Goal: Task Accomplishment & Management: Manage account settings

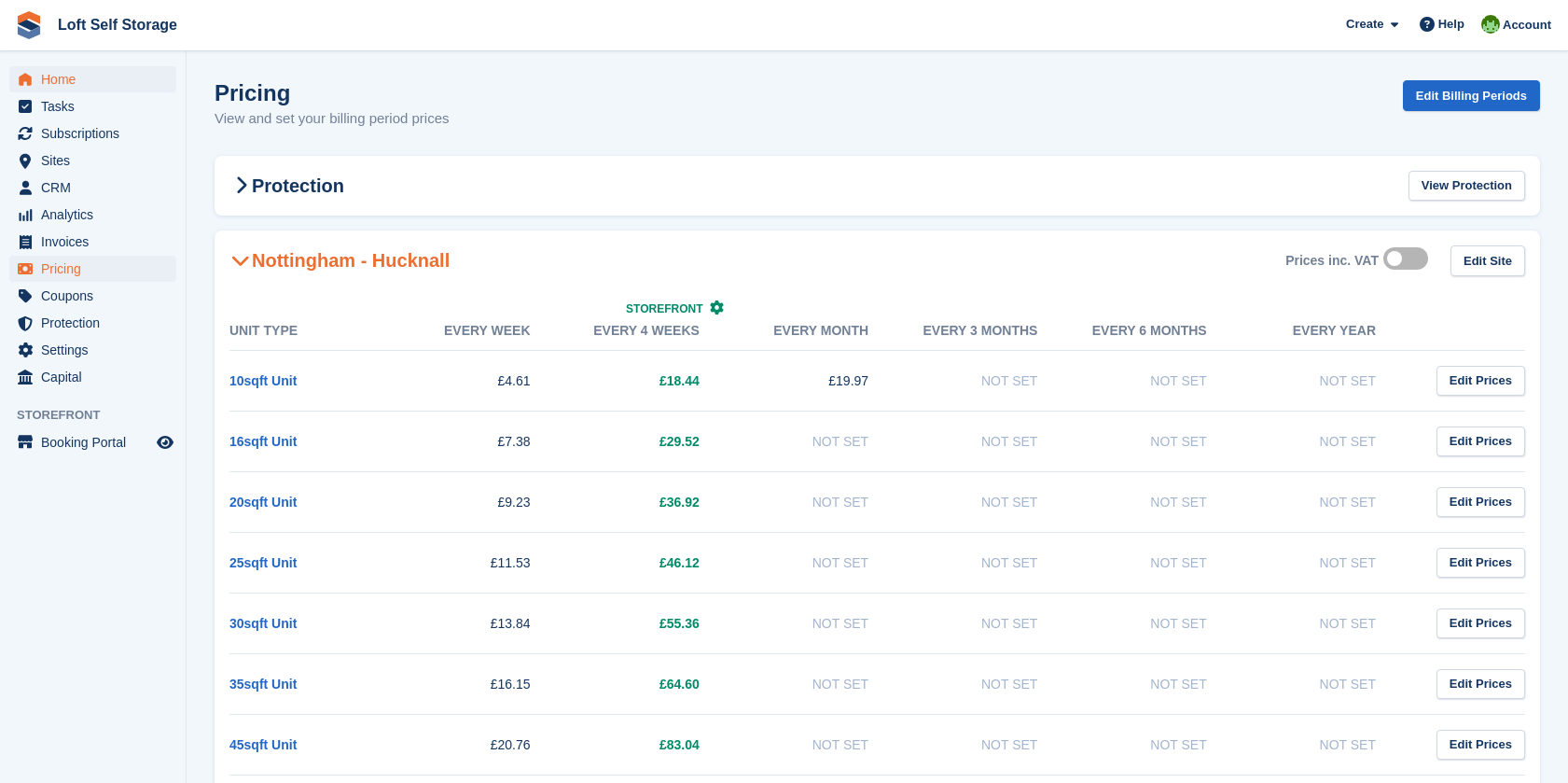
scroll to position [933, 0]
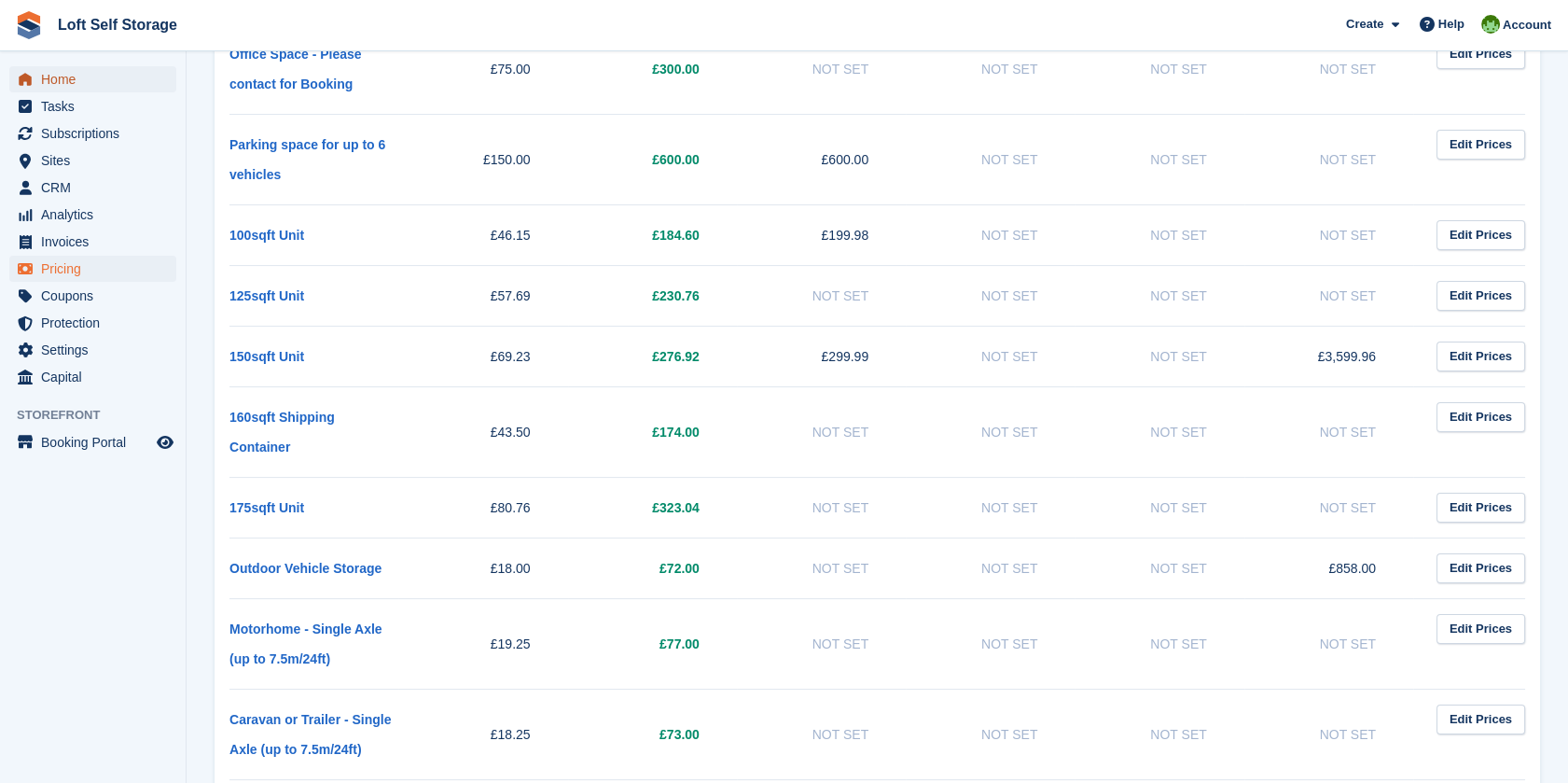
click at [88, 77] on span "Home" at bounding box center [97, 80] width 112 height 26
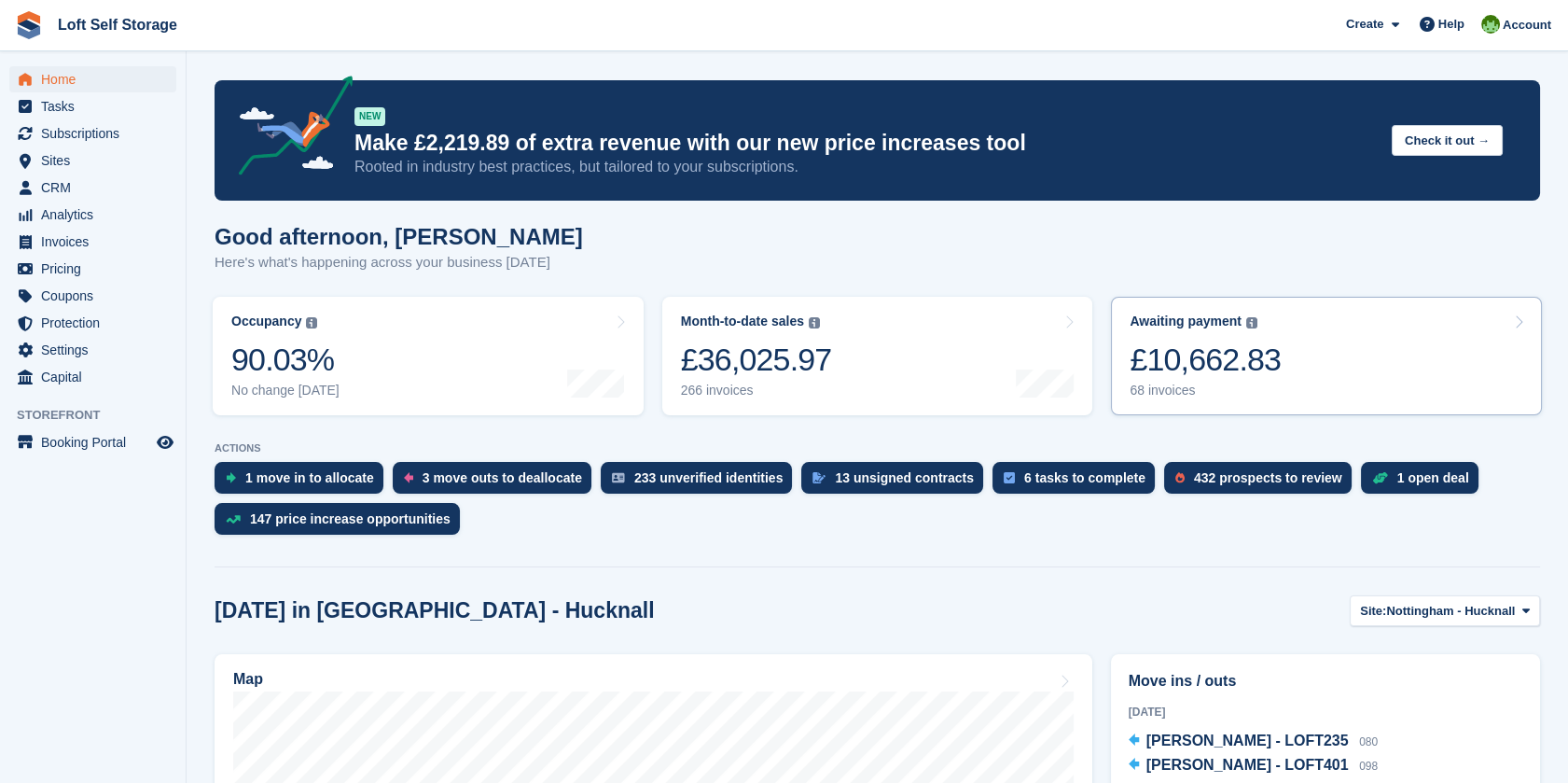
click at [1244, 354] on div "£10,662.83" at bounding box center [1204, 360] width 151 height 38
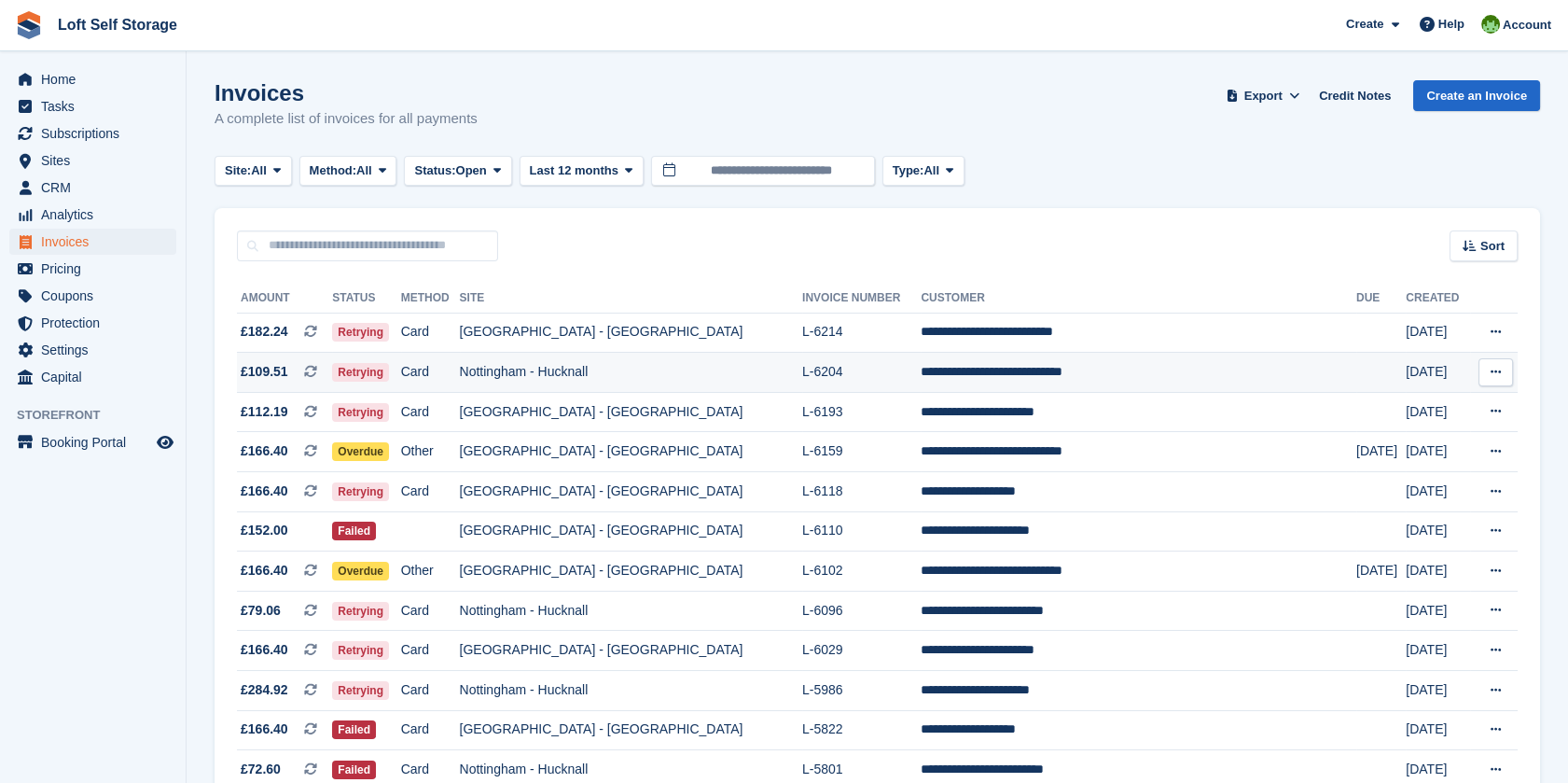
click at [895, 373] on td "L-6204" at bounding box center [861, 373] width 119 height 40
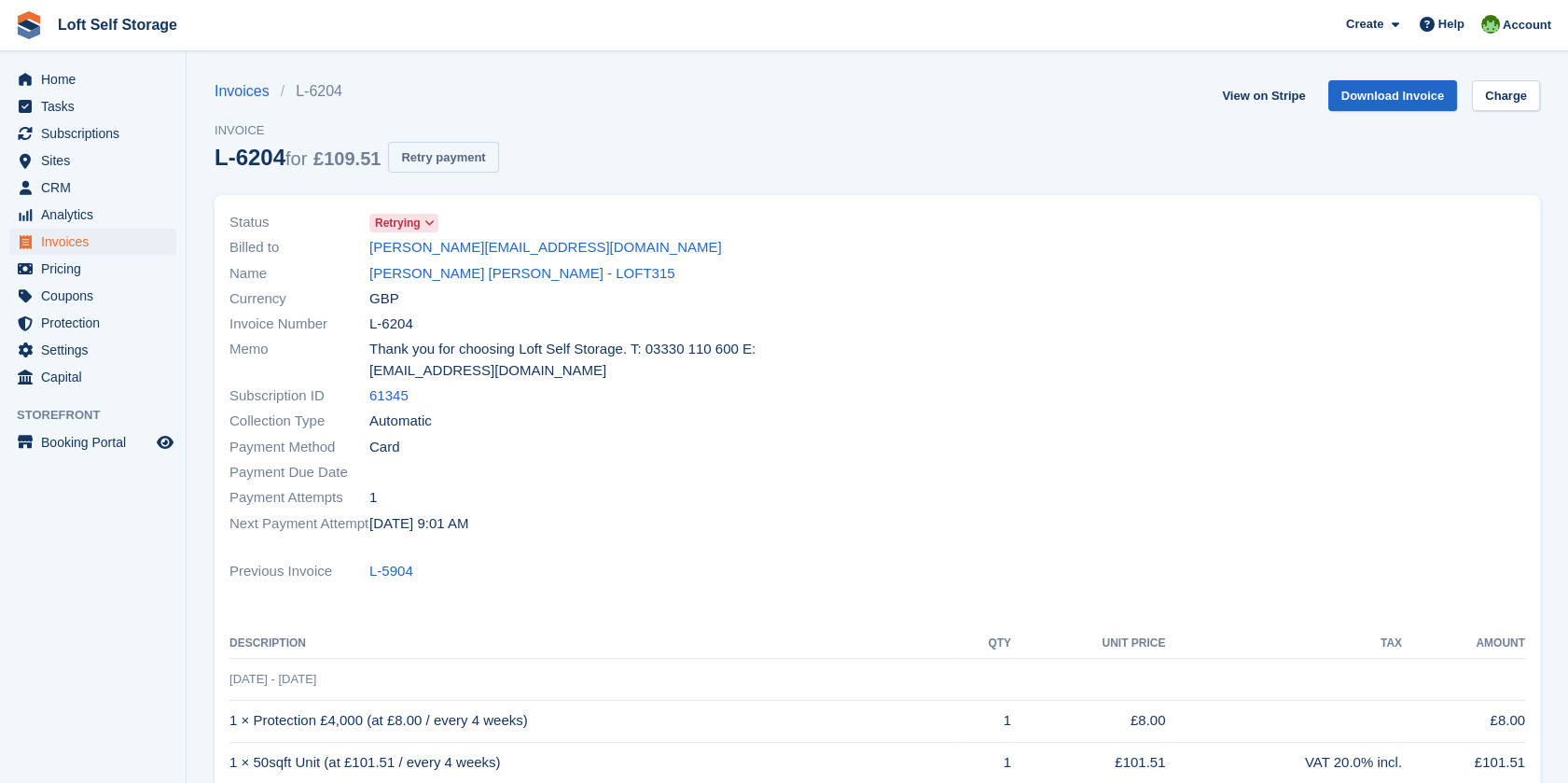
click at [492, 164] on button "Retry payment" at bounding box center [443, 156] width 110 height 31
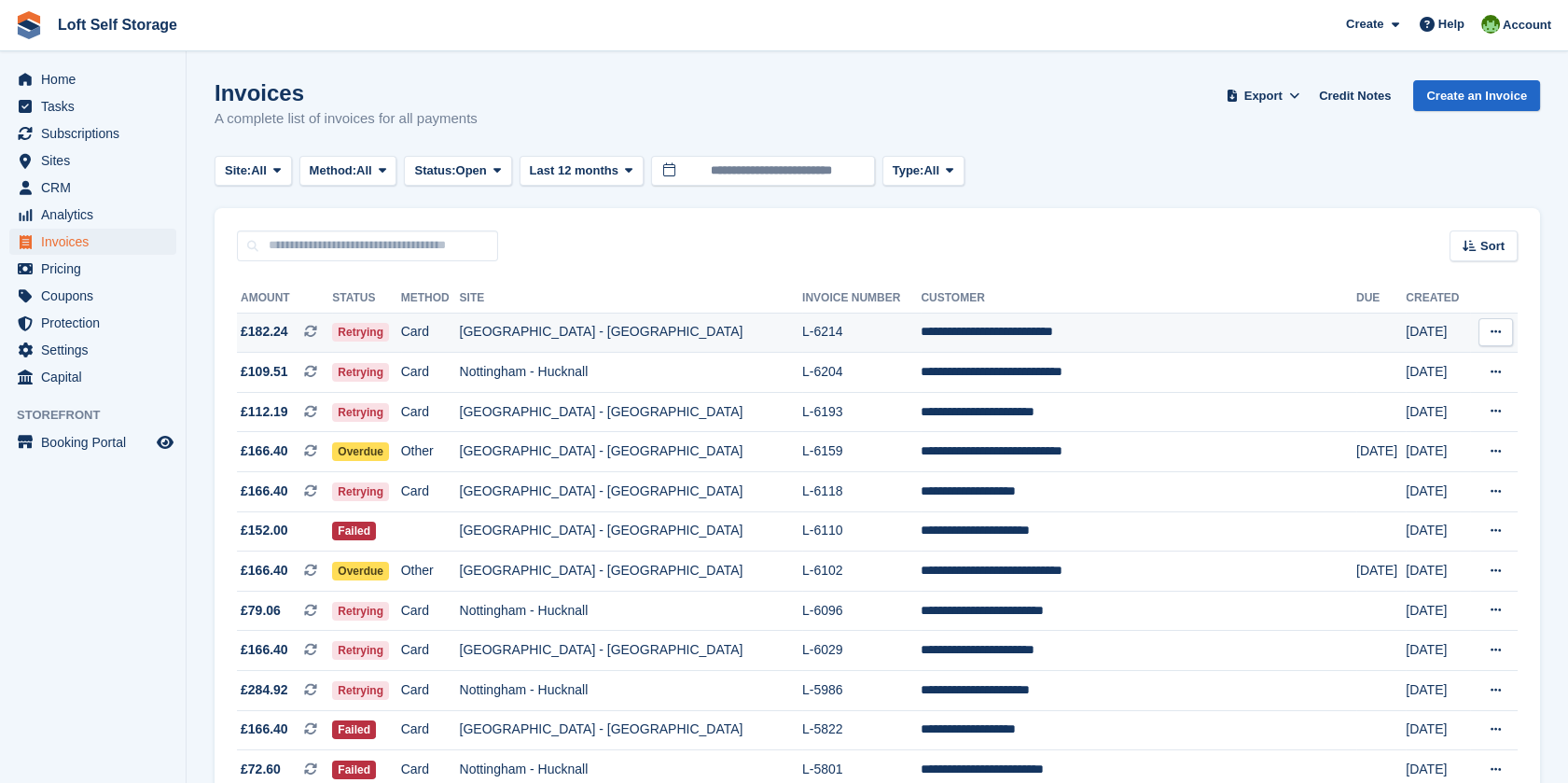
click at [749, 332] on td "[GEOGRAPHIC_DATA] - [GEOGRAPHIC_DATA]" at bounding box center [631, 332] width 343 height 40
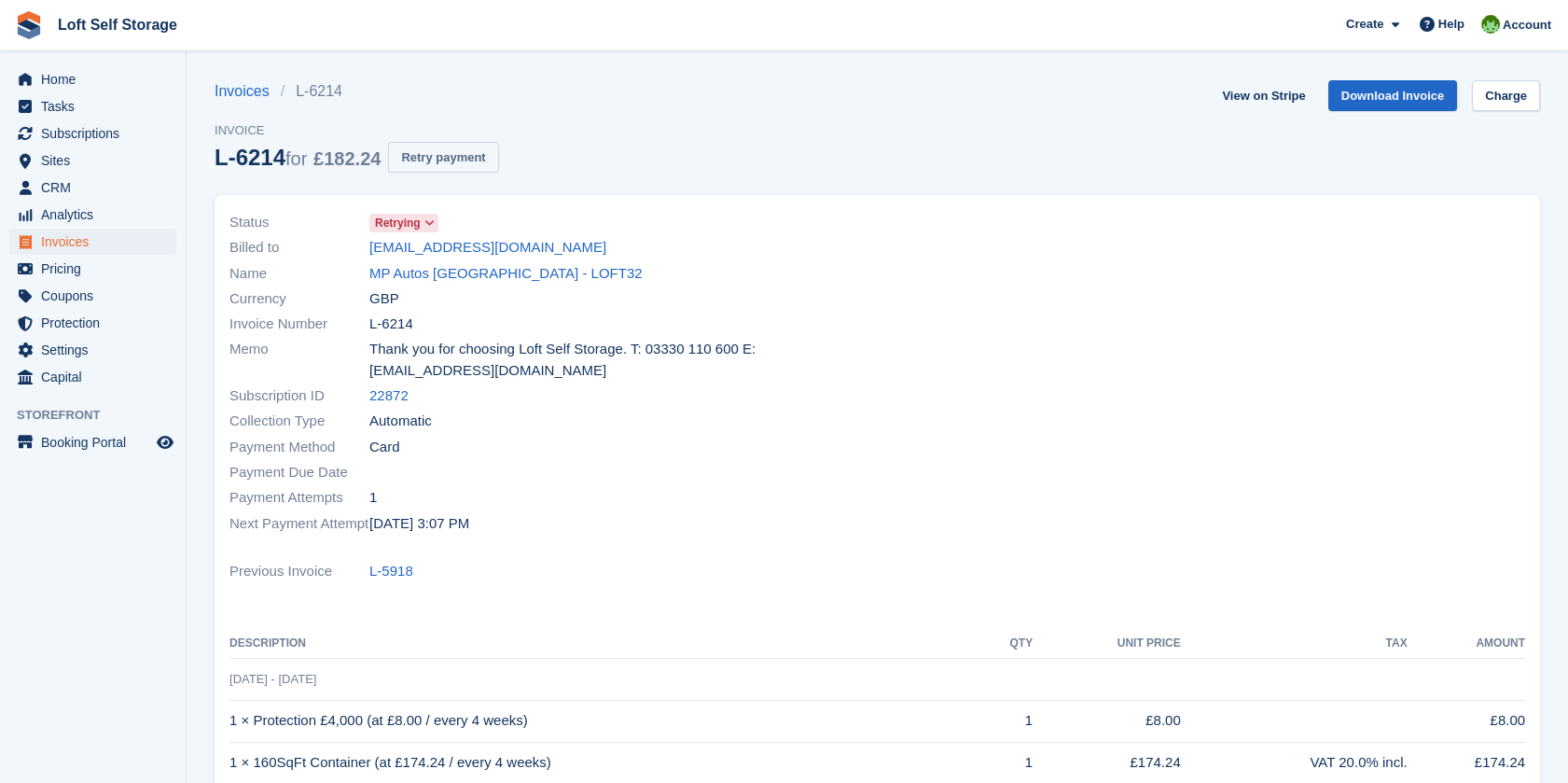
click at [480, 161] on button "Retry payment" at bounding box center [443, 156] width 110 height 31
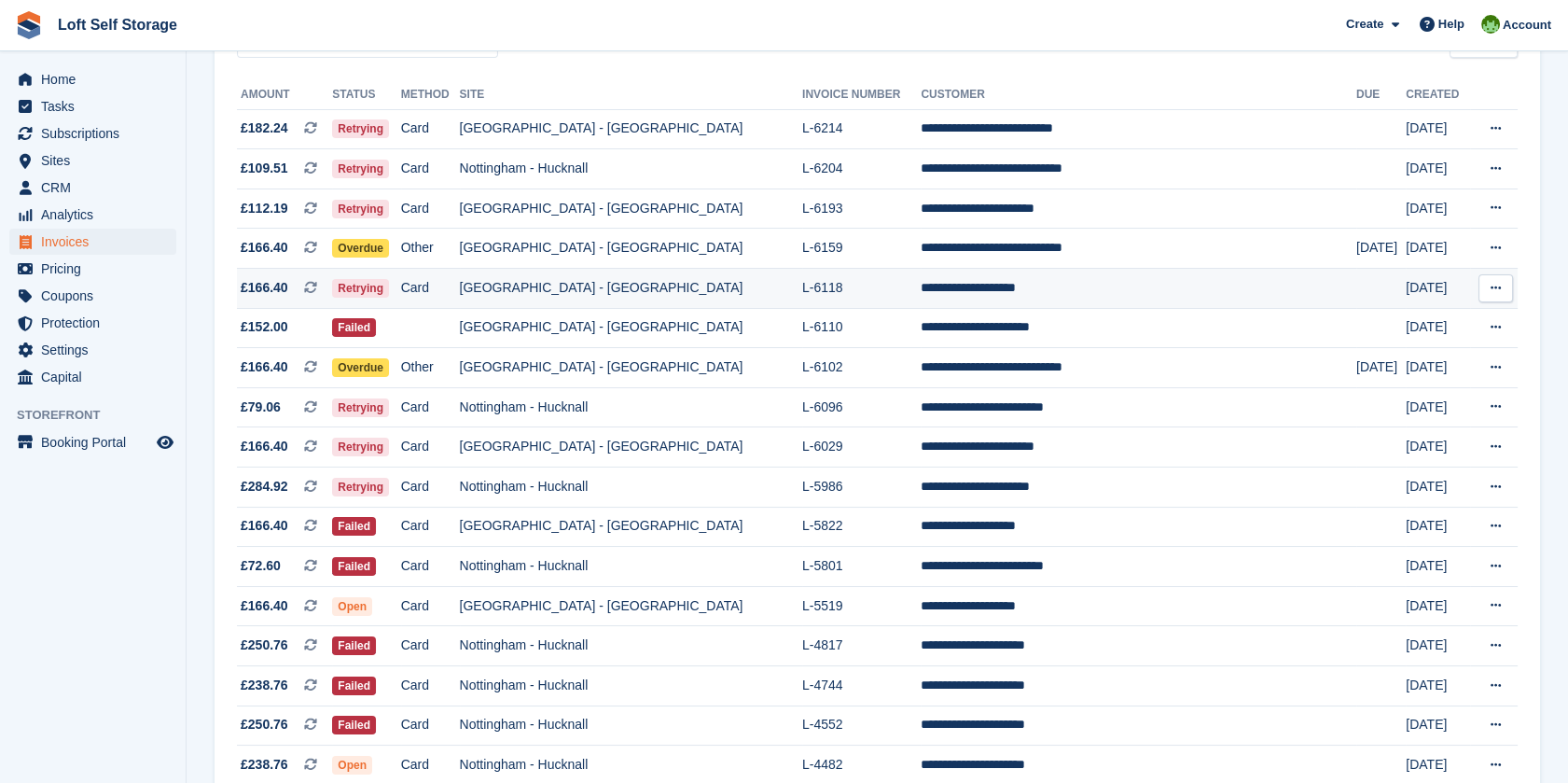
scroll to position [207, 0]
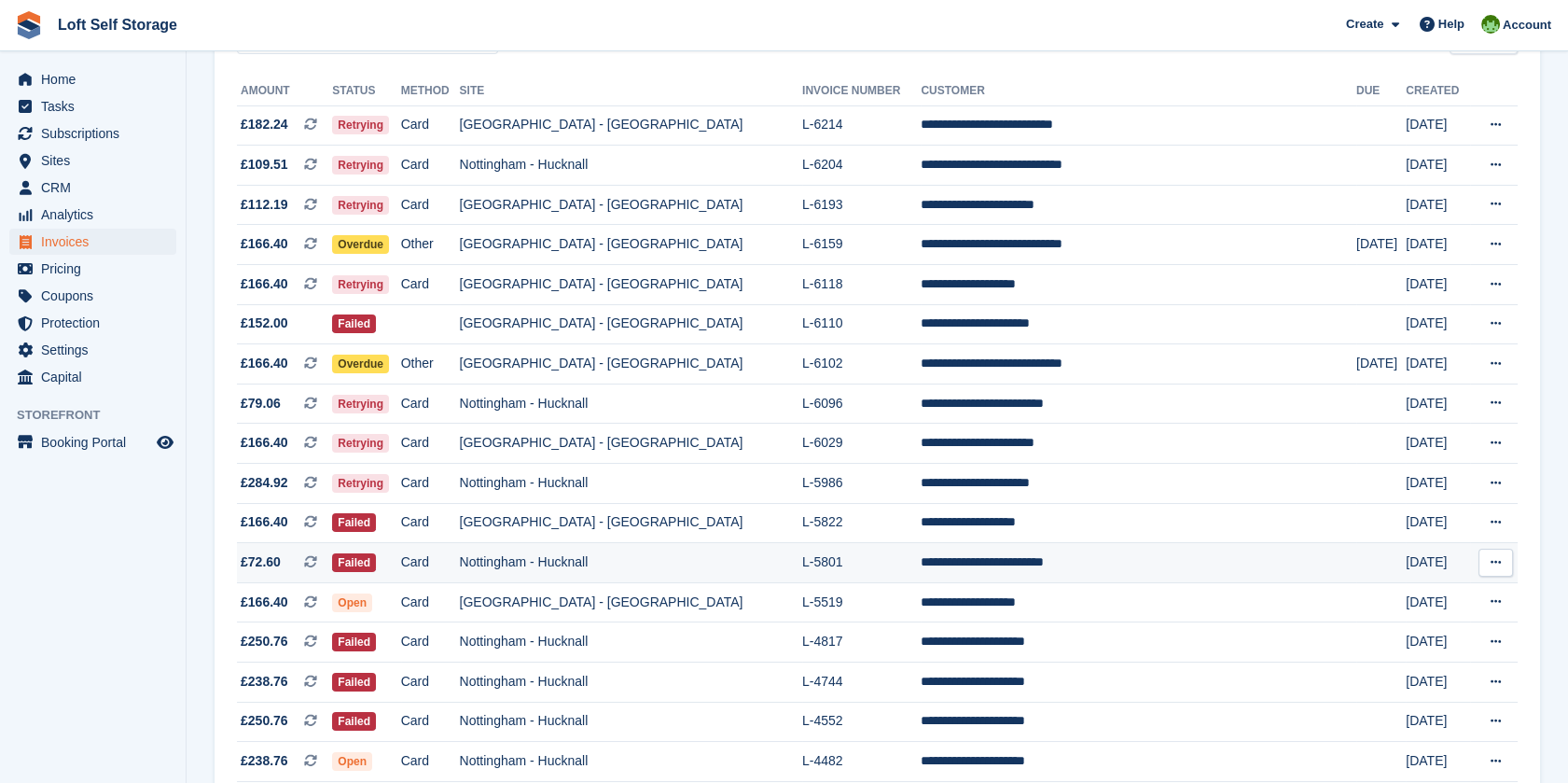
click at [558, 561] on td "Nottingham - Hucknall" at bounding box center [631, 563] width 343 height 40
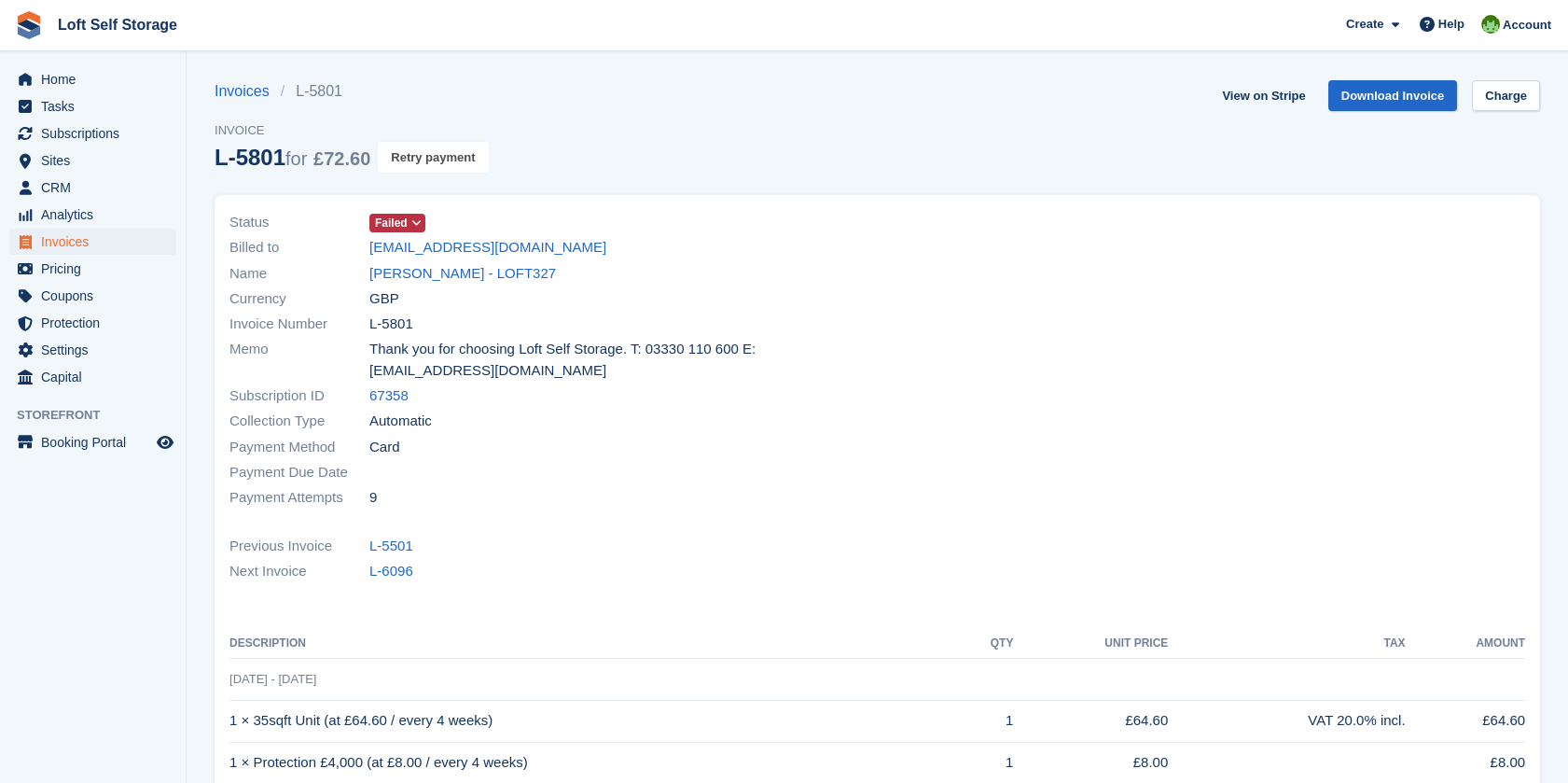
drag, startPoint x: 440, startPoint y: 164, endPoint x: 877, endPoint y: 60, distance: 449.2
click at [439, 164] on button "Retry payment" at bounding box center [432, 156] width 110 height 31
click at [88, 79] on span "Home" at bounding box center [97, 80] width 112 height 26
